Goal: Navigation & Orientation: Find specific page/section

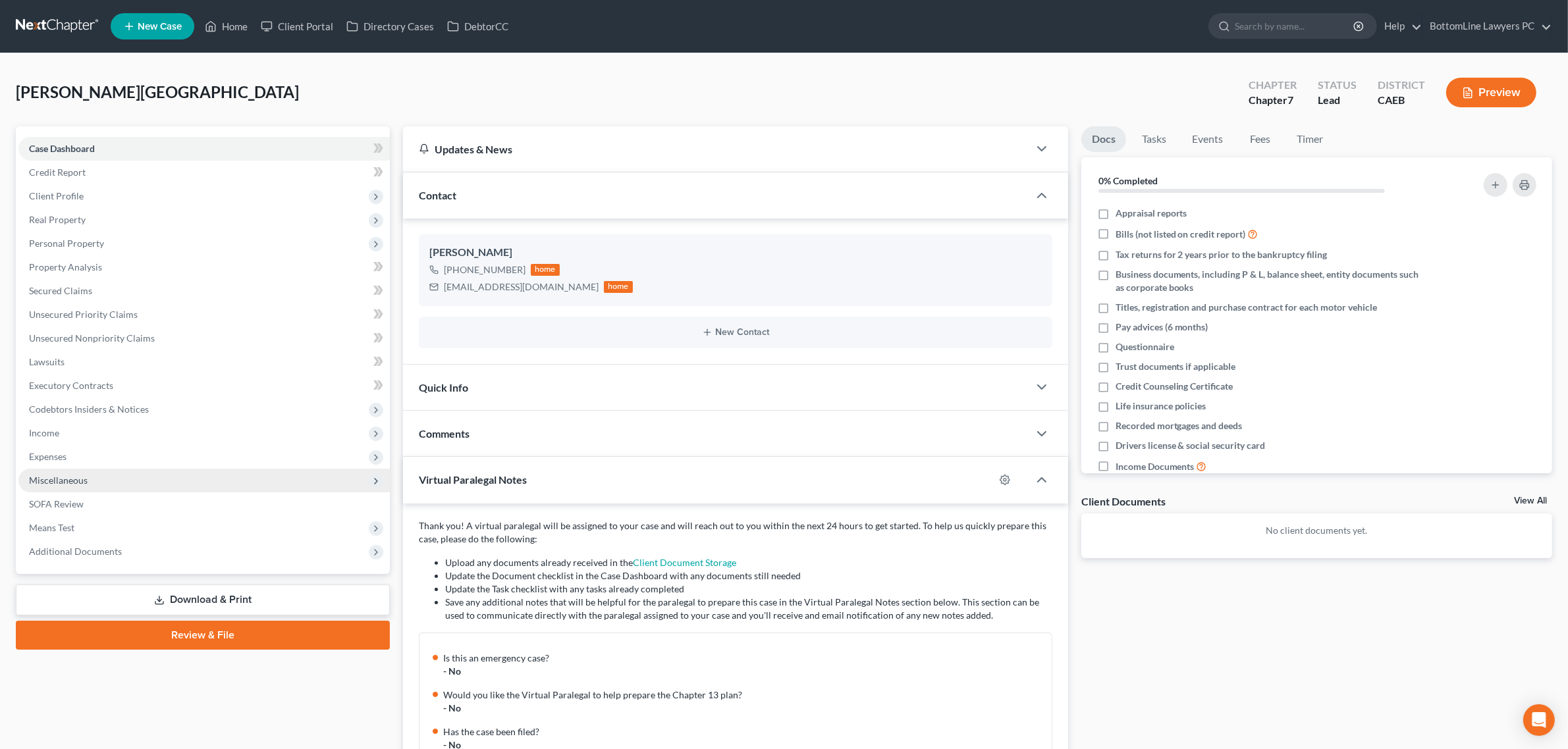
click at [113, 478] on span "Miscellaneous" at bounding box center [203, 481] width 371 height 24
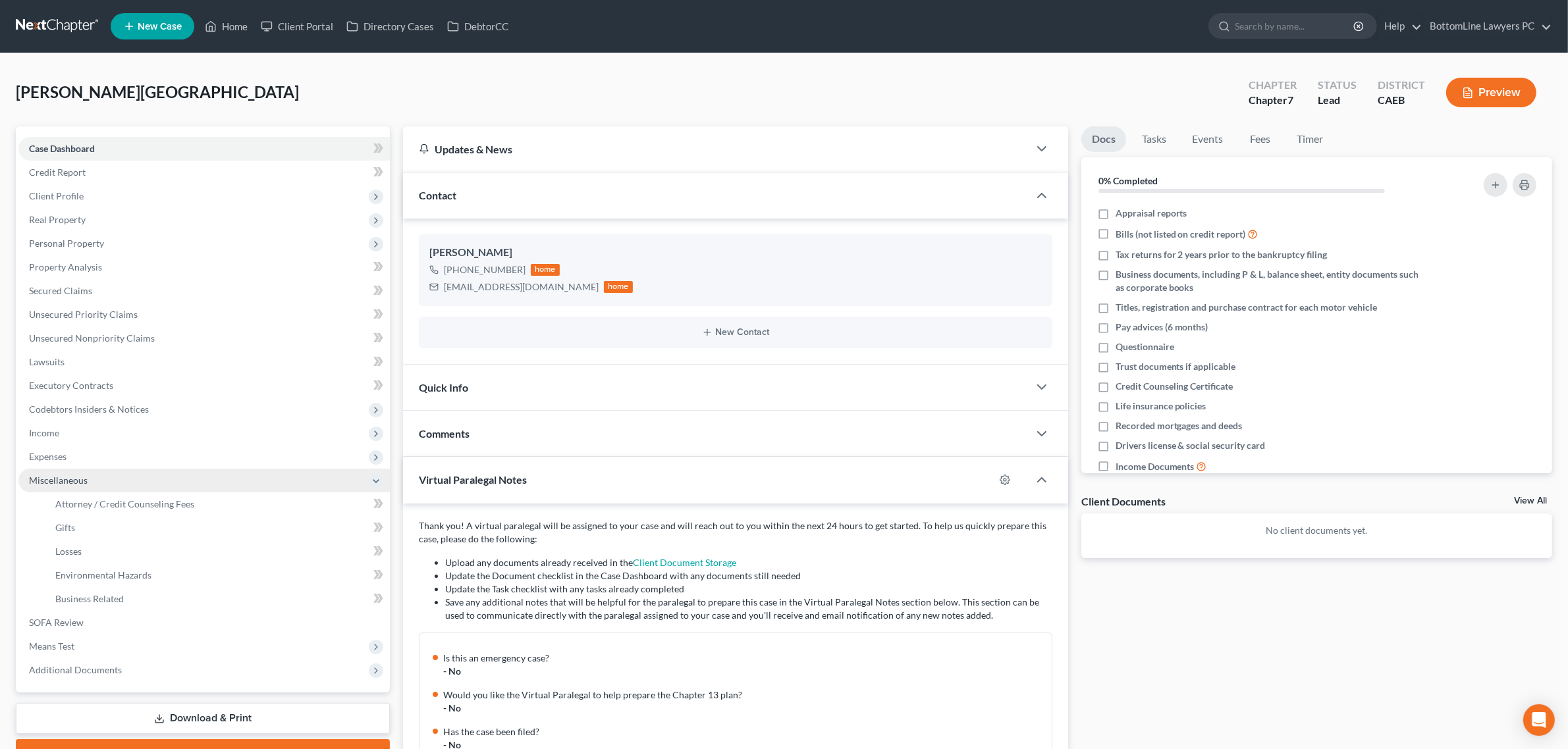
click at [113, 478] on span "Miscellaneous" at bounding box center [203, 481] width 371 height 24
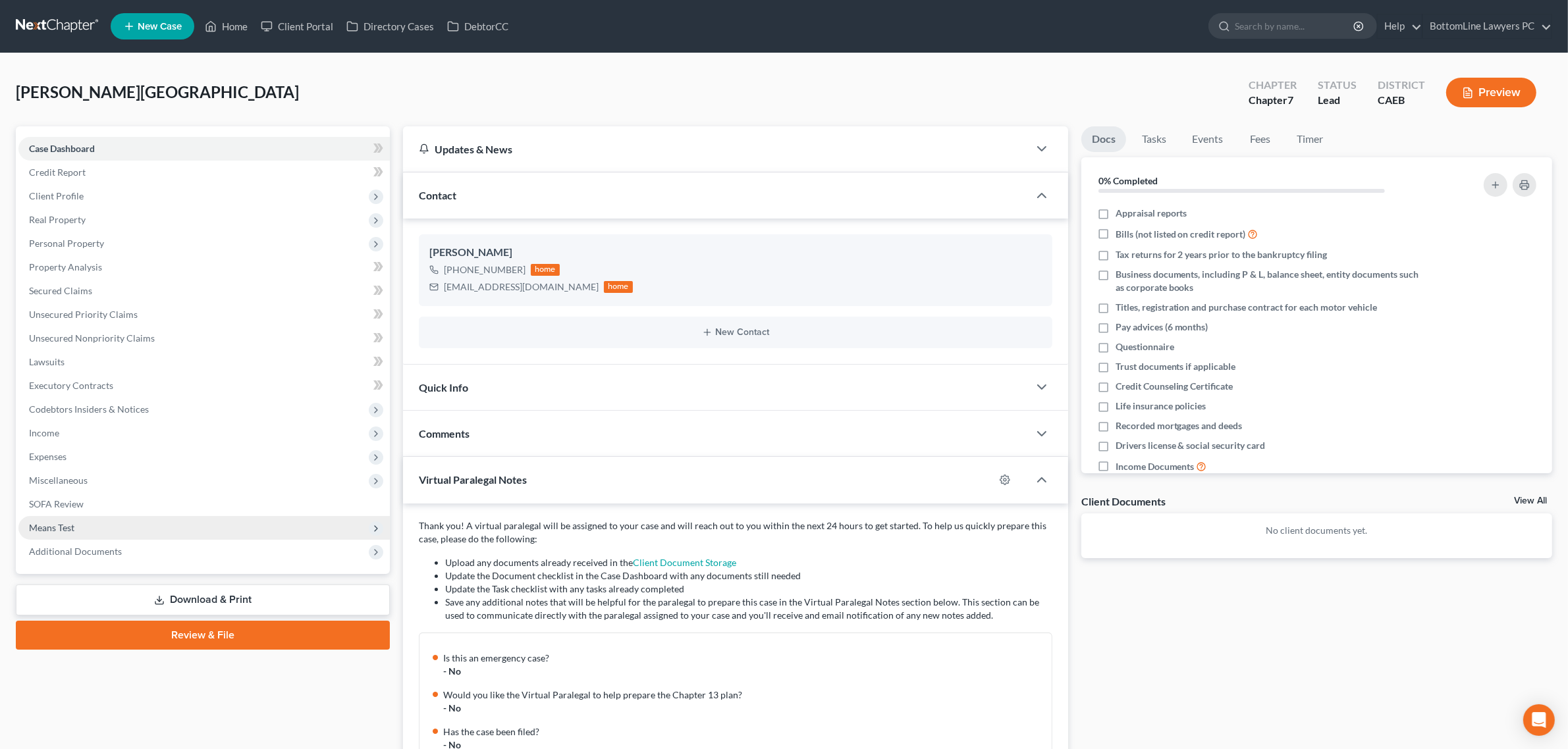
click at [130, 533] on span "Means Test" at bounding box center [203, 528] width 371 height 24
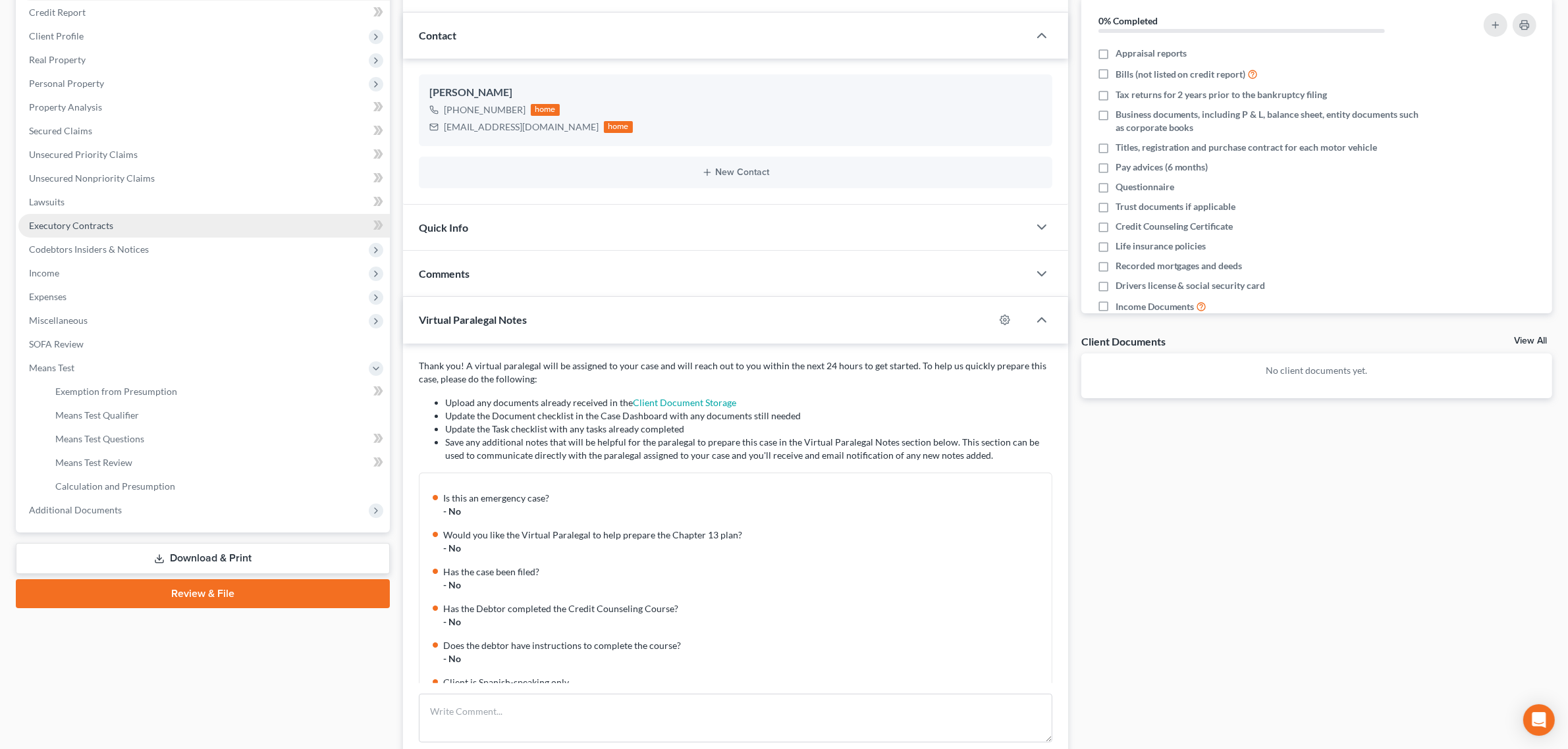
scroll to position [165, 0]
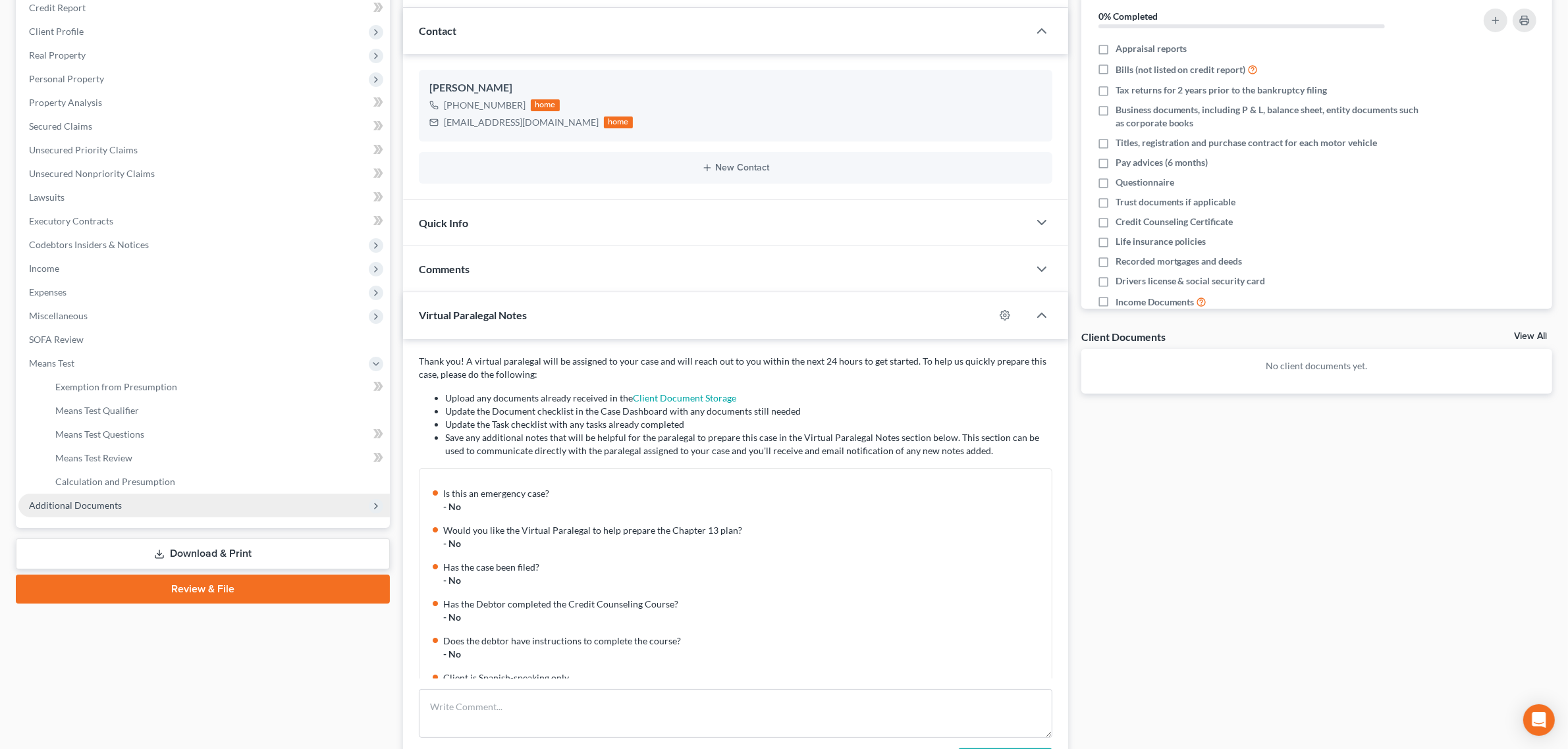
click at [123, 502] on span "Additional Documents" at bounding box center [203, 505] width 371 height 24
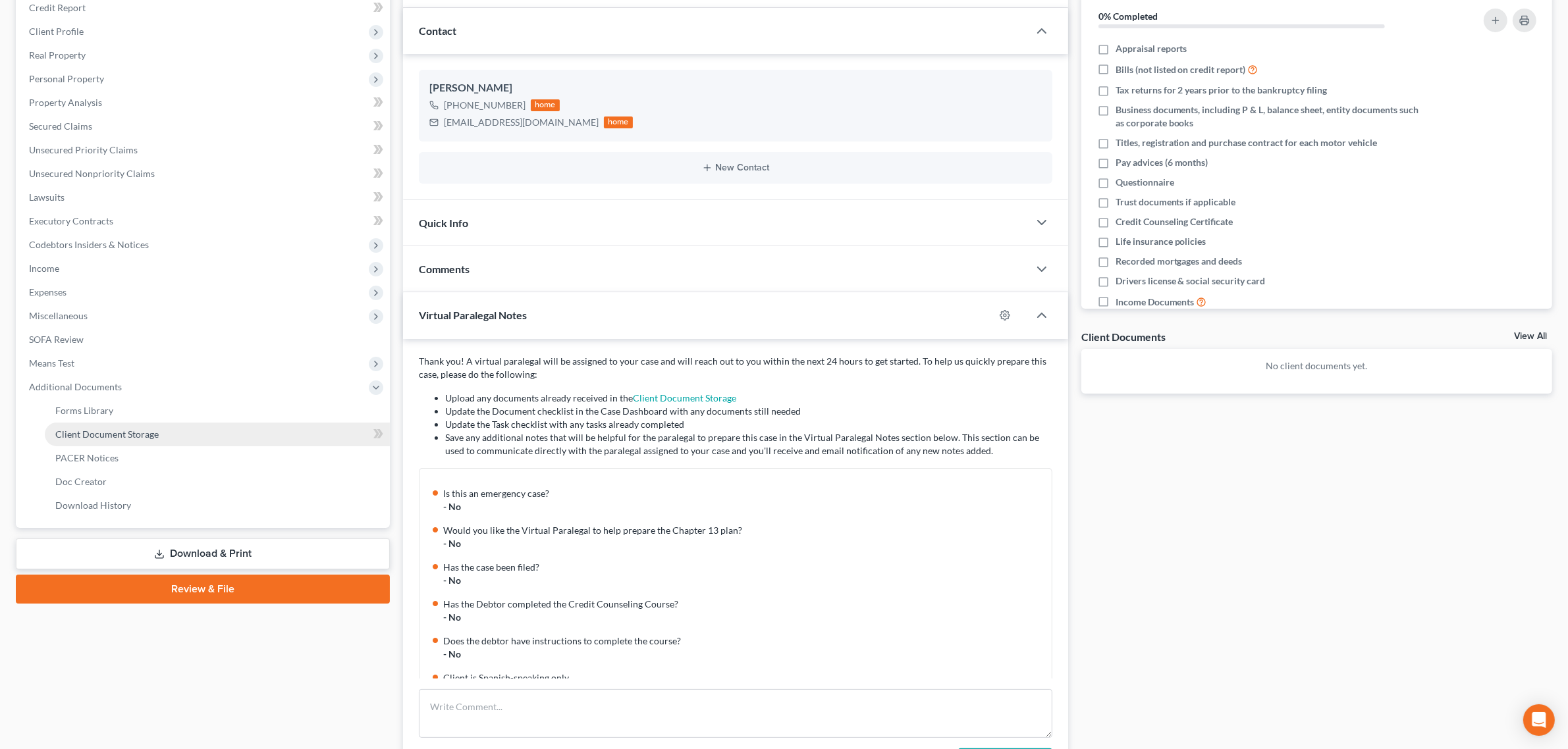
click at [117, 433] on span "Client Document Storage" at bounding box center [107, 434] width 104 height 11
